Goal: Check status: Check status

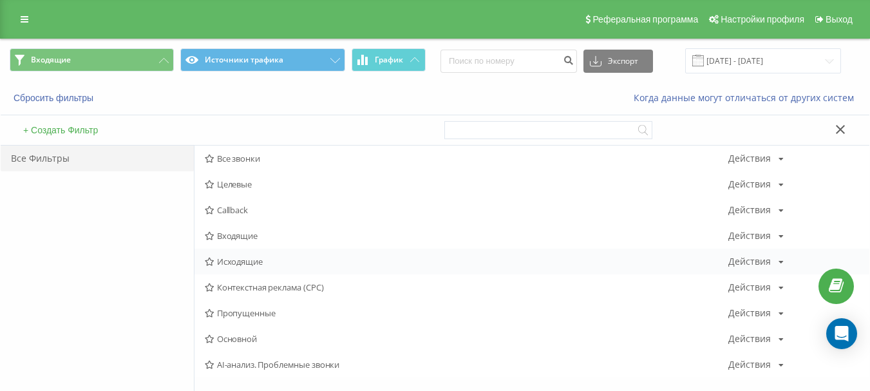
click at [247, 261] on span "Исходящие" at bounding box center [467, 261] width 524 height 9
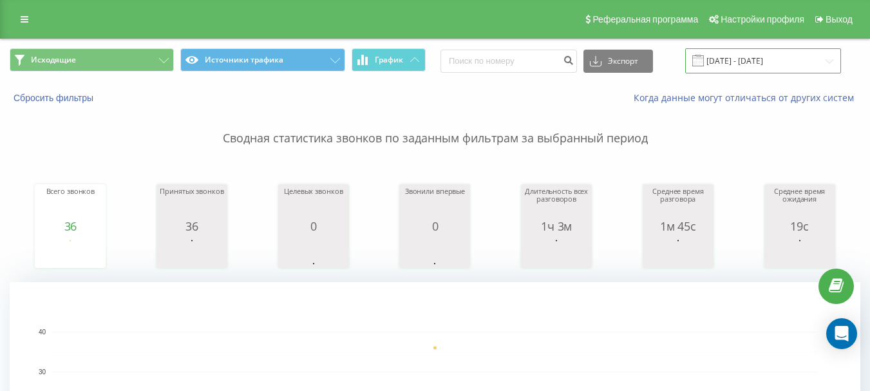
click at [758, 67] on input "[DATE] - [DATE]" at bounding box center [763, 60] width 156 height 25
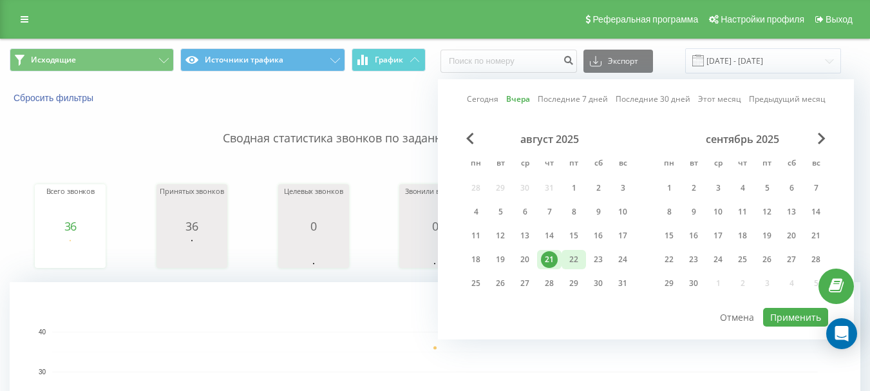
click at [575, 257] on div "22" at bounding box center [573, 259] width 17 height 17
click at [808, 316] on button "Применить" at bounding box center [795, 317] width 65 height 19
type input "[DATE] - [DATE]"
